Goal: Check status

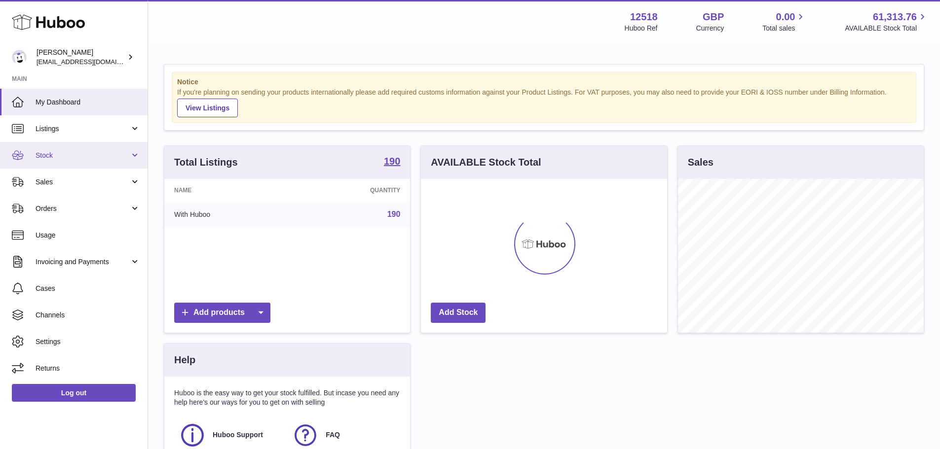
scroll to position [154, 246]
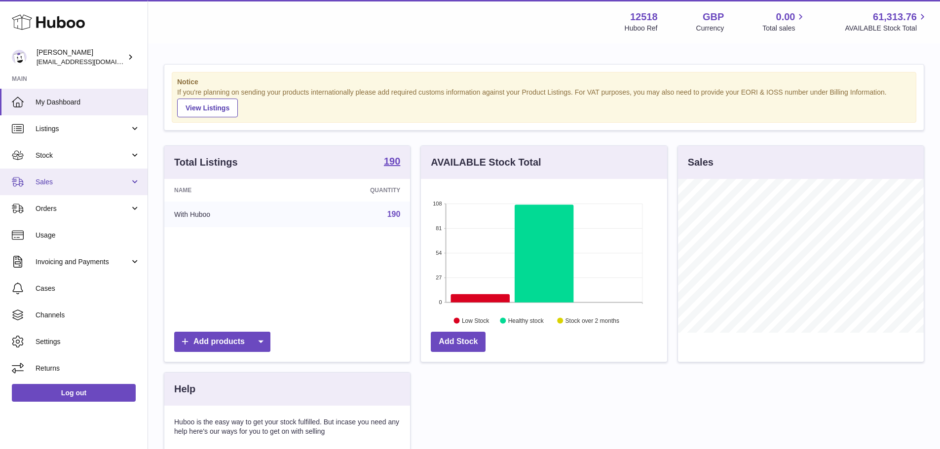
click at [66, 179] on span "Sales" at bounding box center [83, 182] width 94 height 9
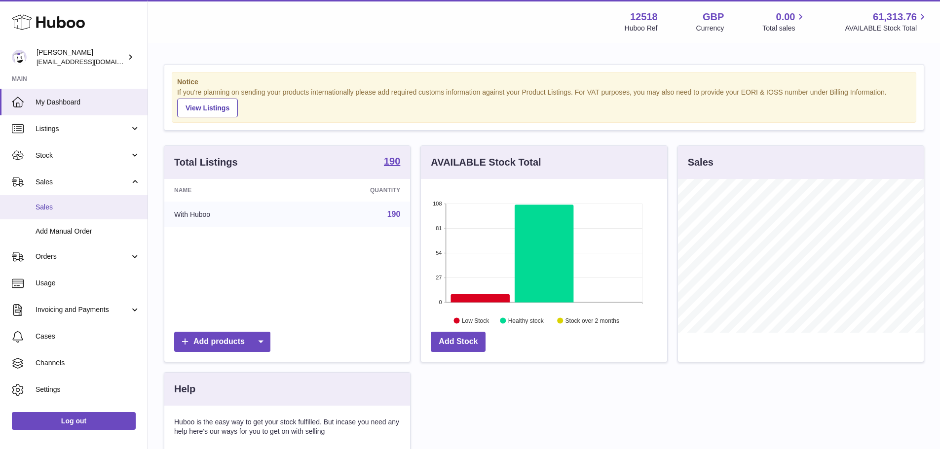
click at [43, 205] on span "Sales" at bounding box center [88, 207] width 105 height 9
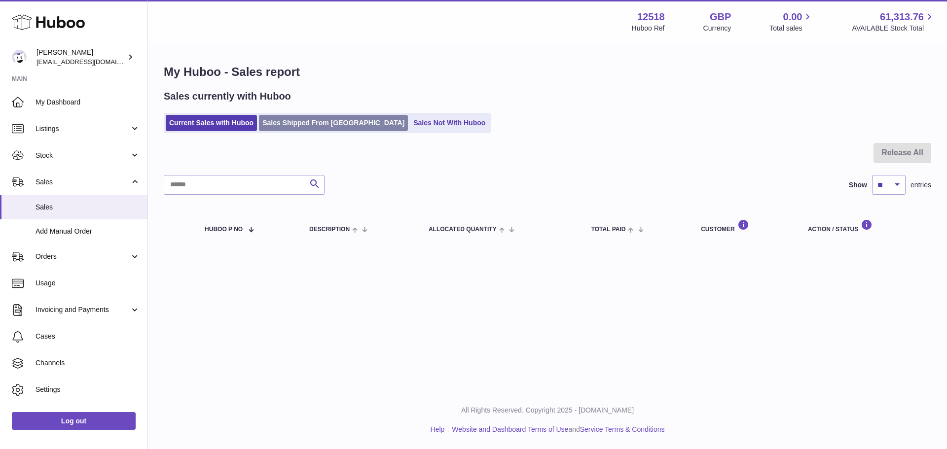
click at [313, 122] on link "Sales Shipped From Huboo" at bounding box center [333, 123] width 149 height 16
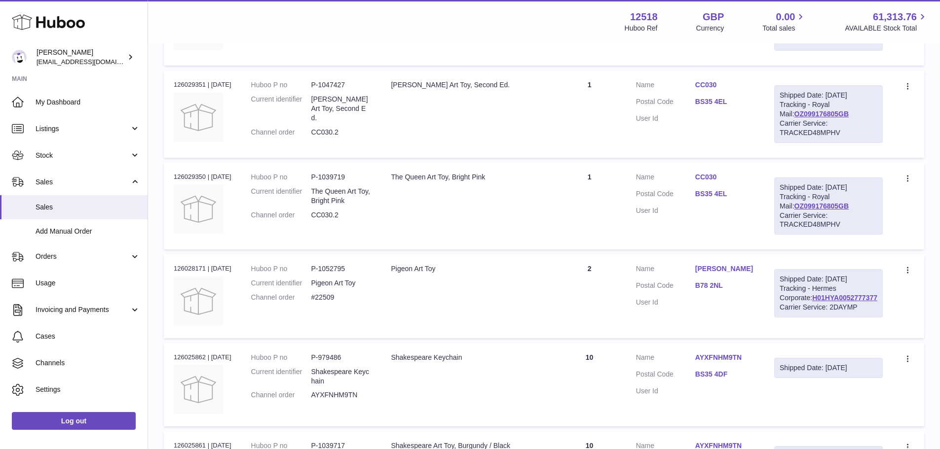
scroll to position [641, 0]
click at [833, 211] on link "OZ099176805GB" at bounding box center [821, 207] width 55 height 8
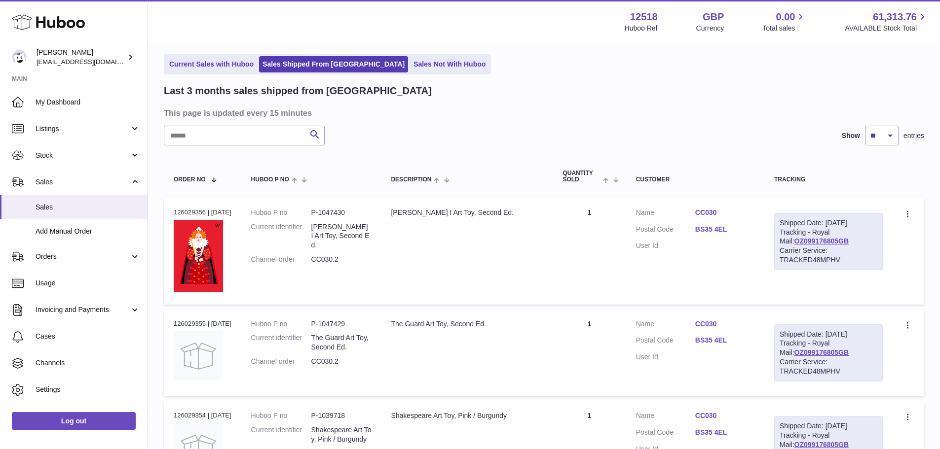
scroll to position [0, 0]
